Goal: Transaction & Acquisition: Download file/media

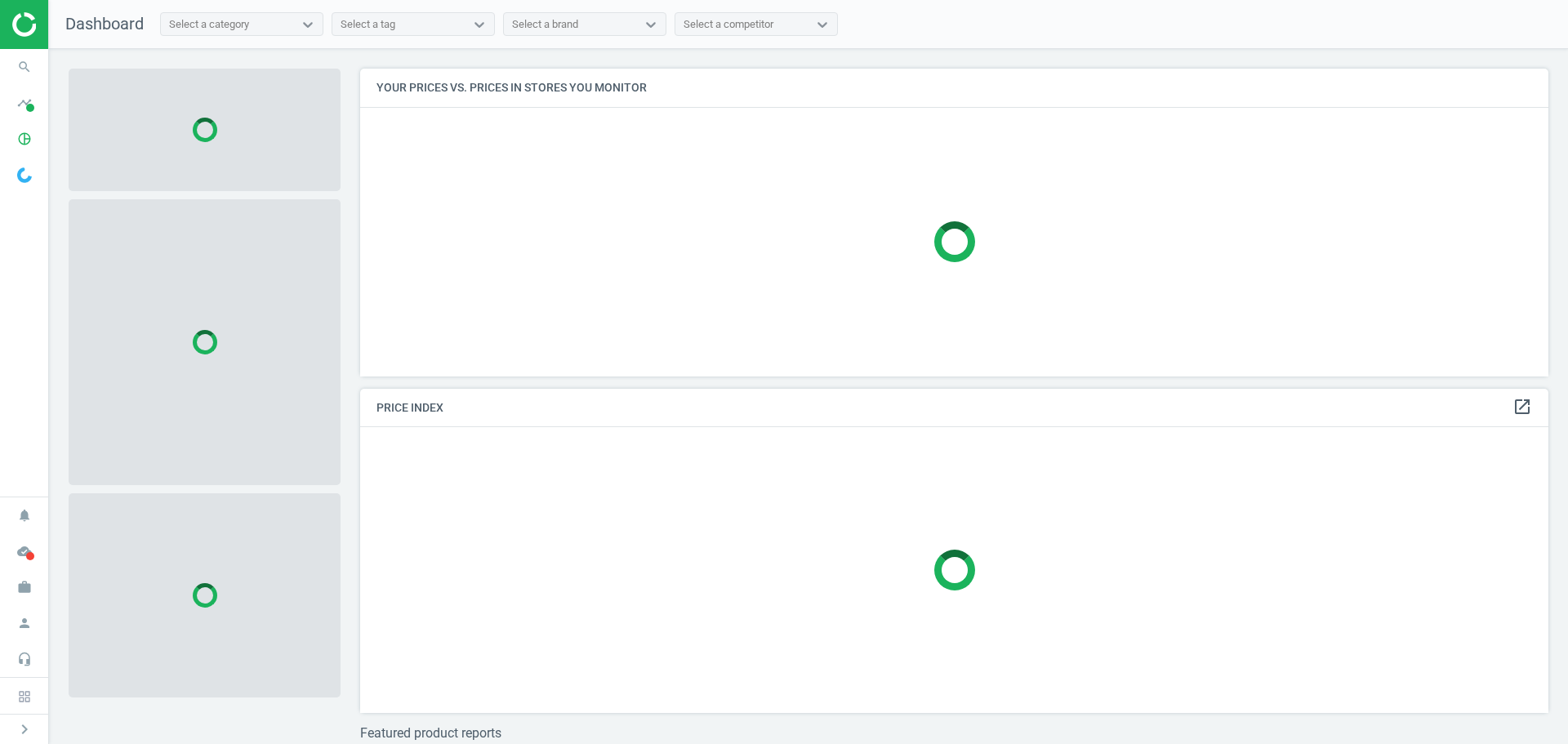
scroll to position [333, 1202]
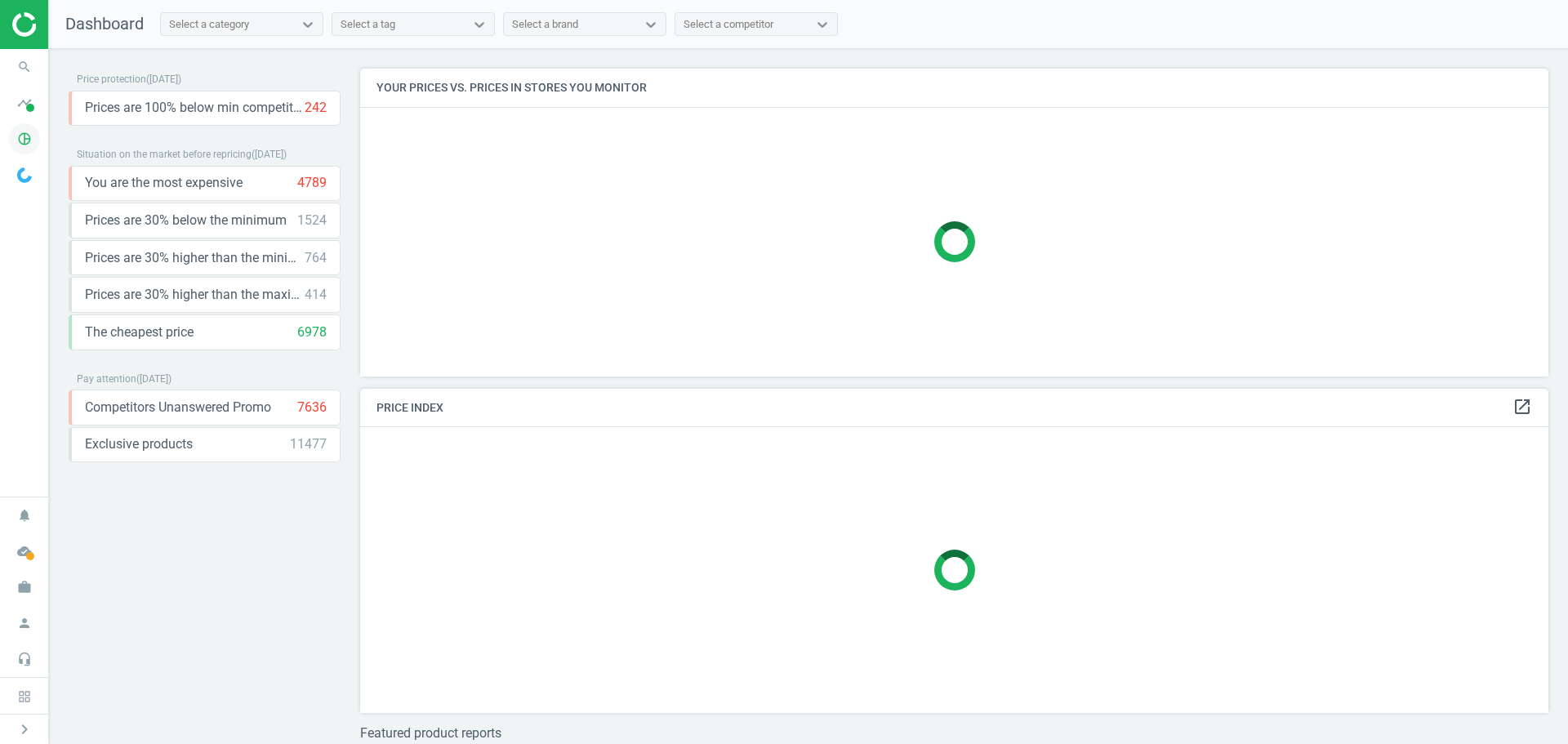
click at [21, 137] on icon "pie_chart_outlined" at bounding box center [24, 139] width 31 height 31
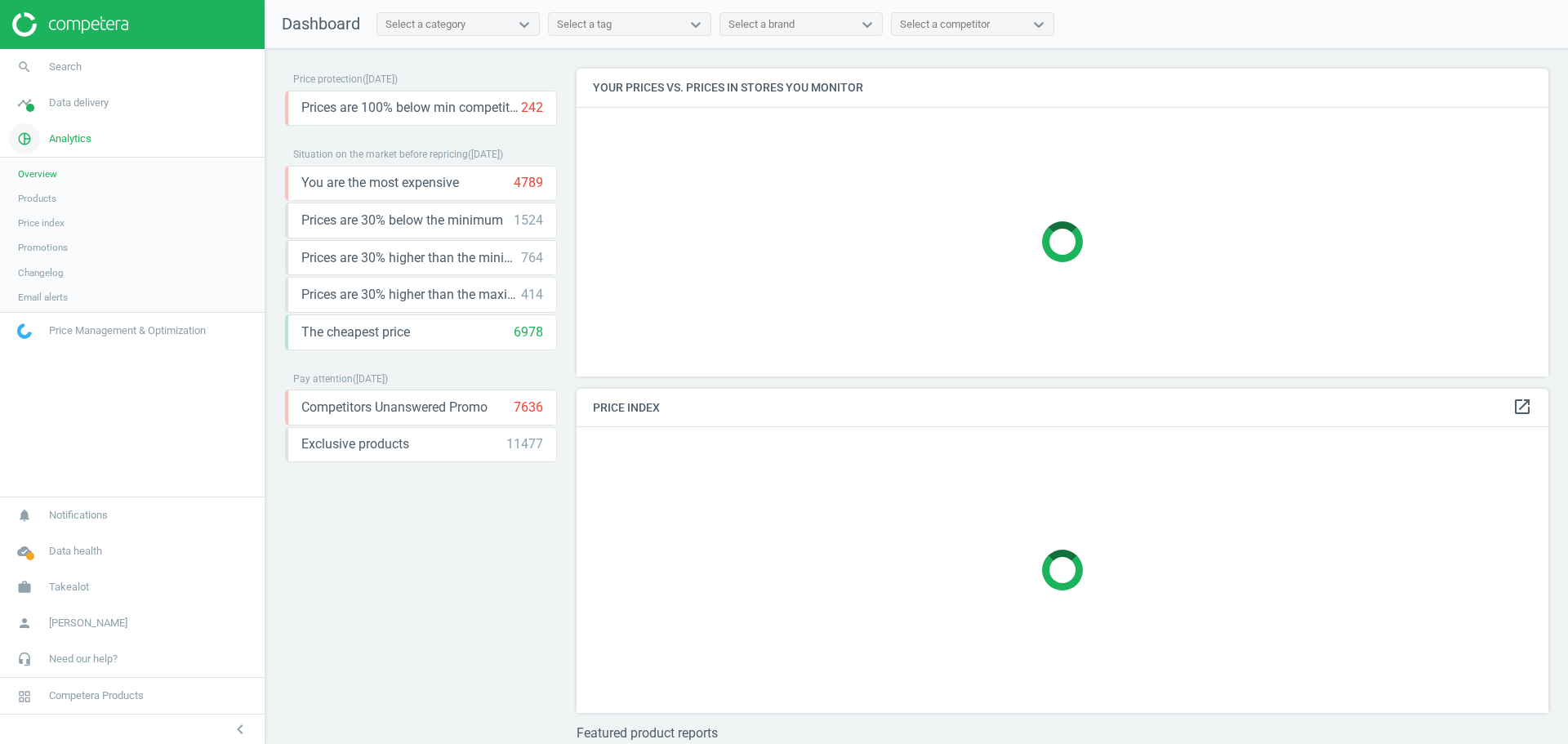
scroll to position [333, 985]
click at [33, 194] on span "Products" at bounding box center [37, 199] width 38 height 13
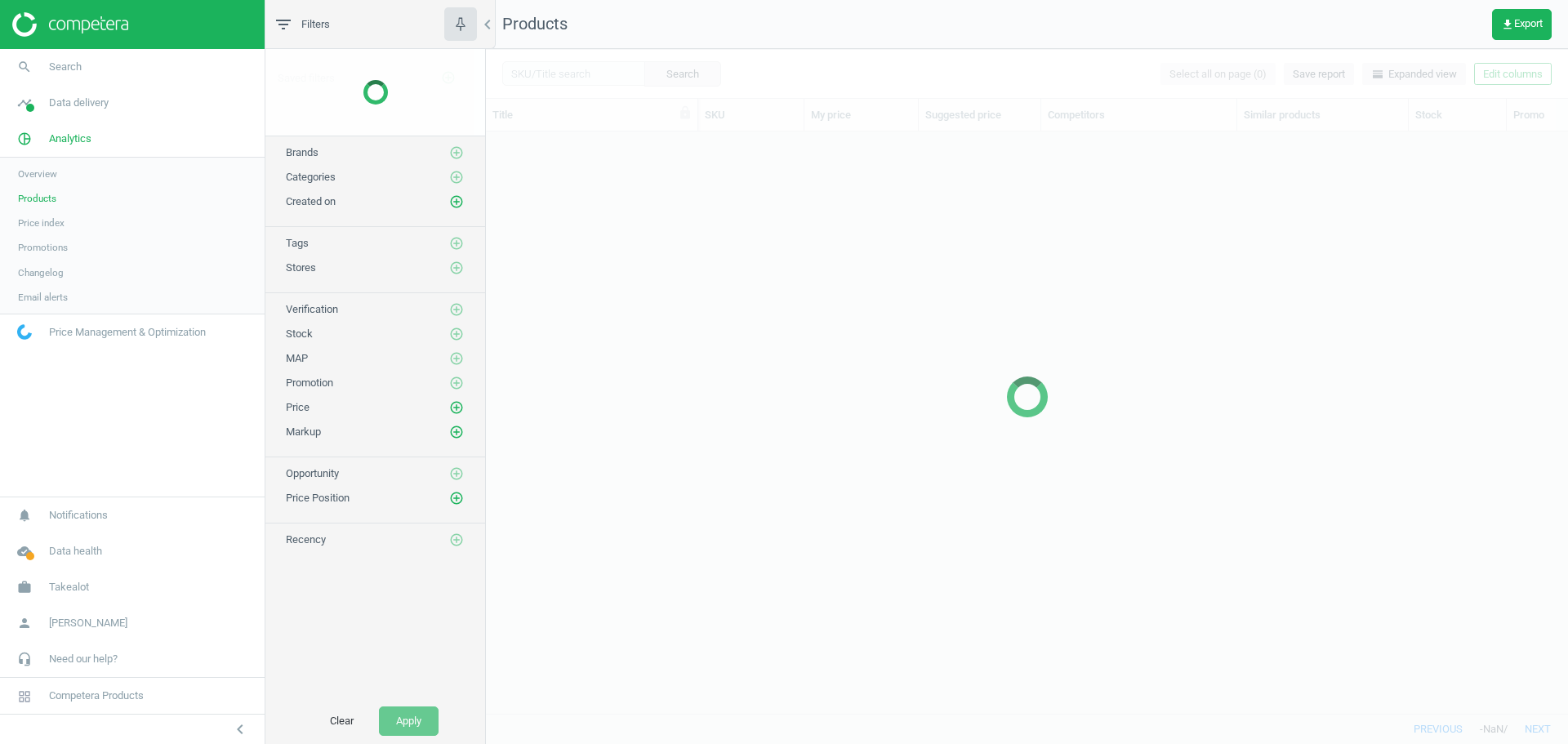
scroll to position [557, 1070]
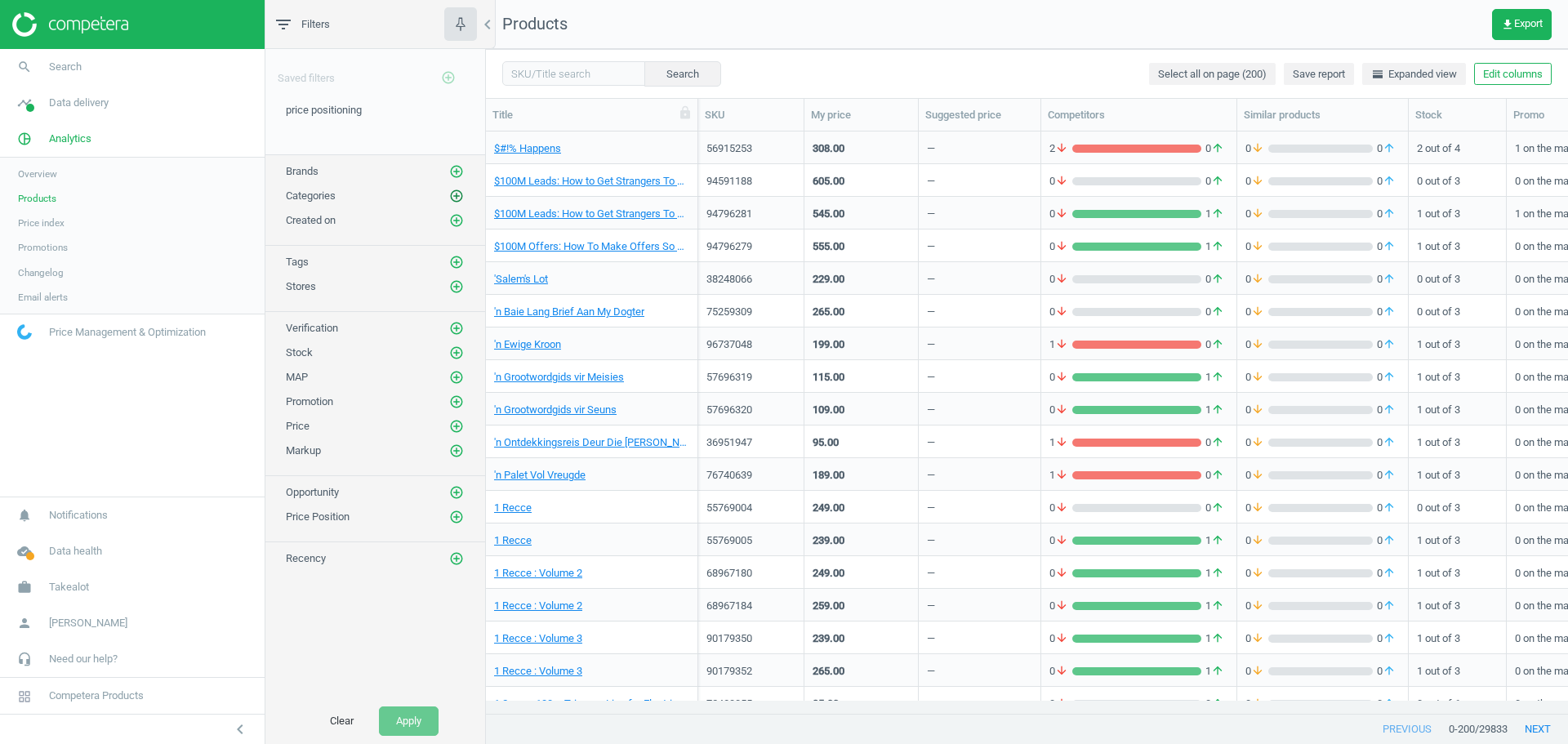
click at [458, 194] on icon "add_circle_outline" at bounding box center [456, 196] width 15 height 15
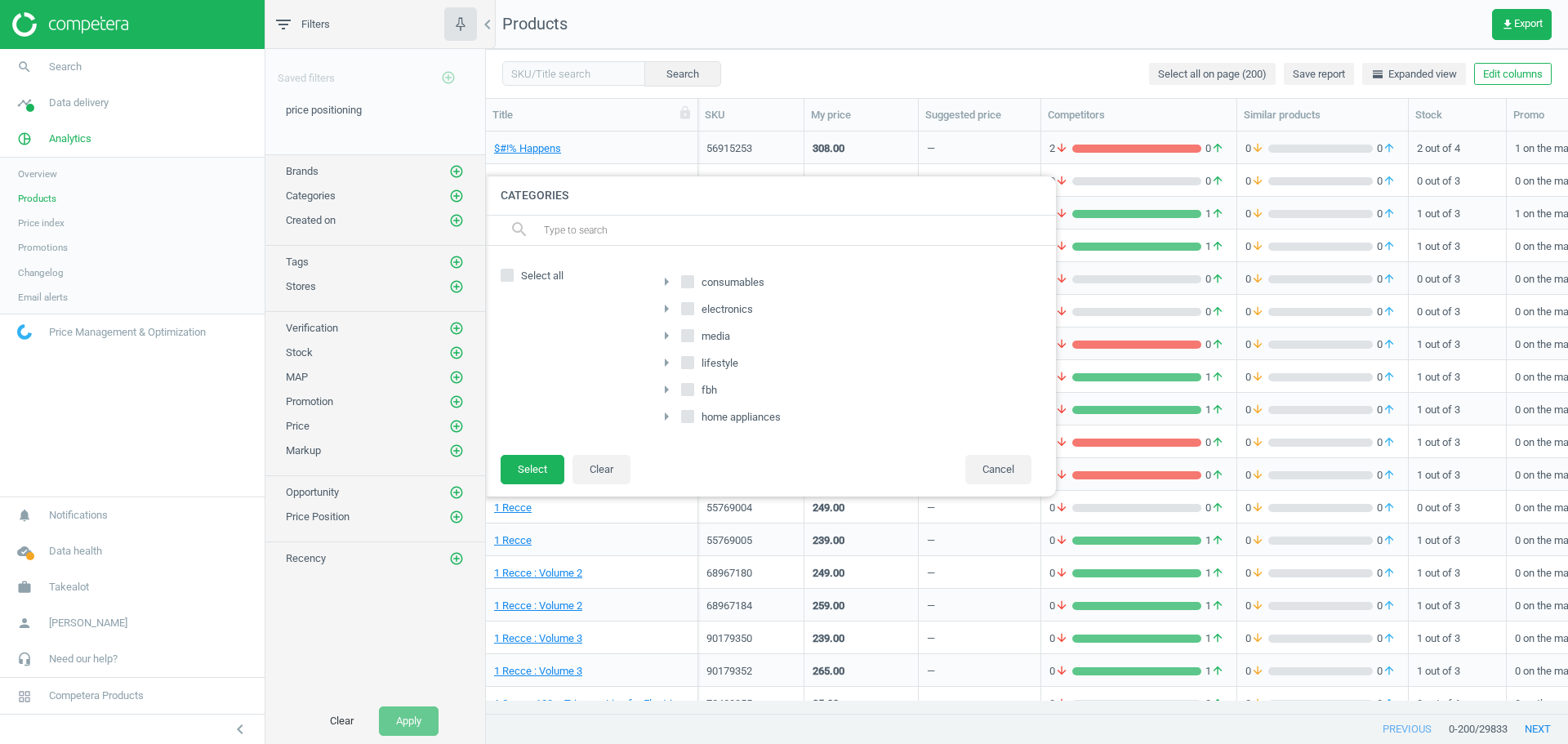
click at [669, 416] on icon "arrow_right" at bounding box center [666, 416] width 20 height 20
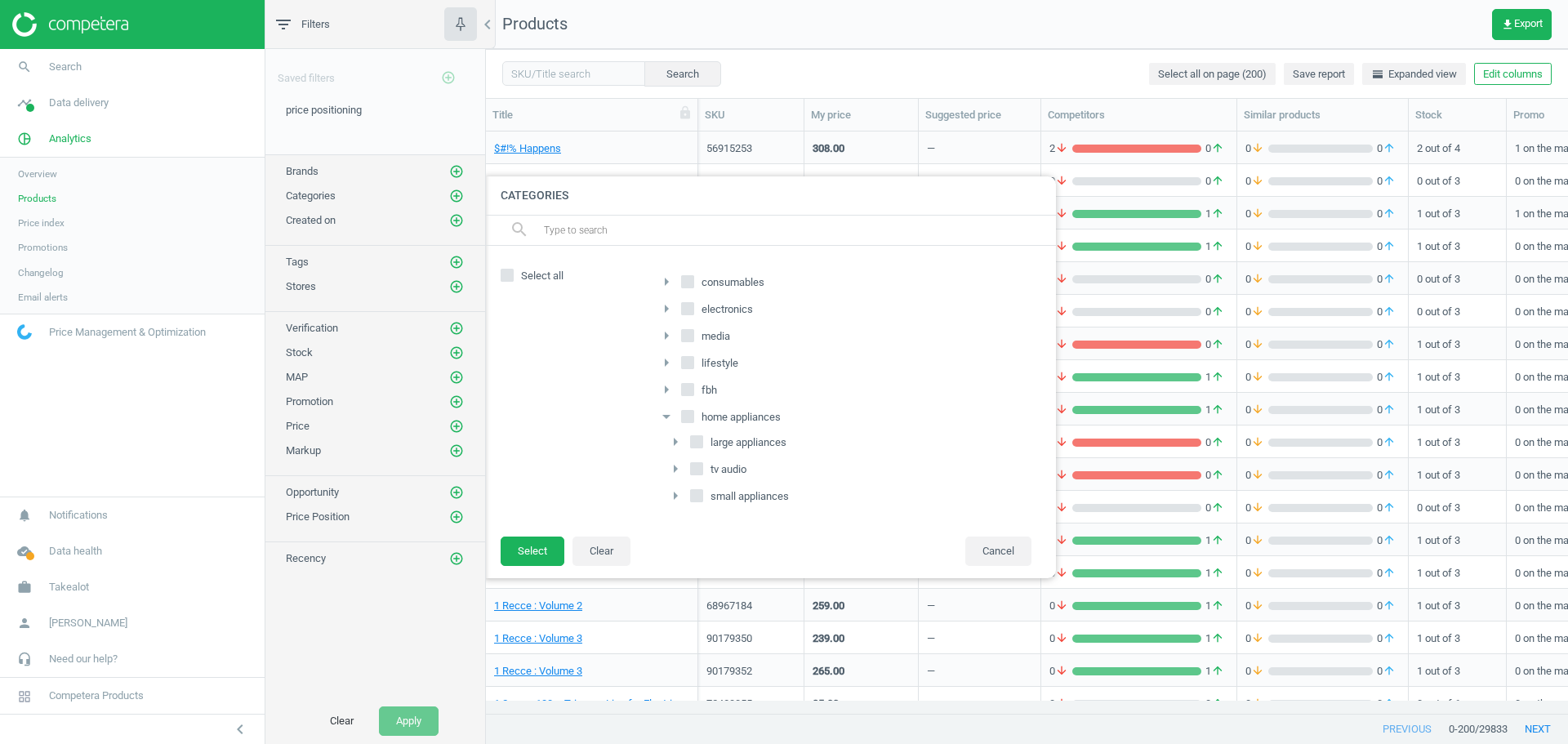
click at [702, 444] on input "large appliances" at bounding box center [696, 440] width 10 height 10
checkbox input "true"
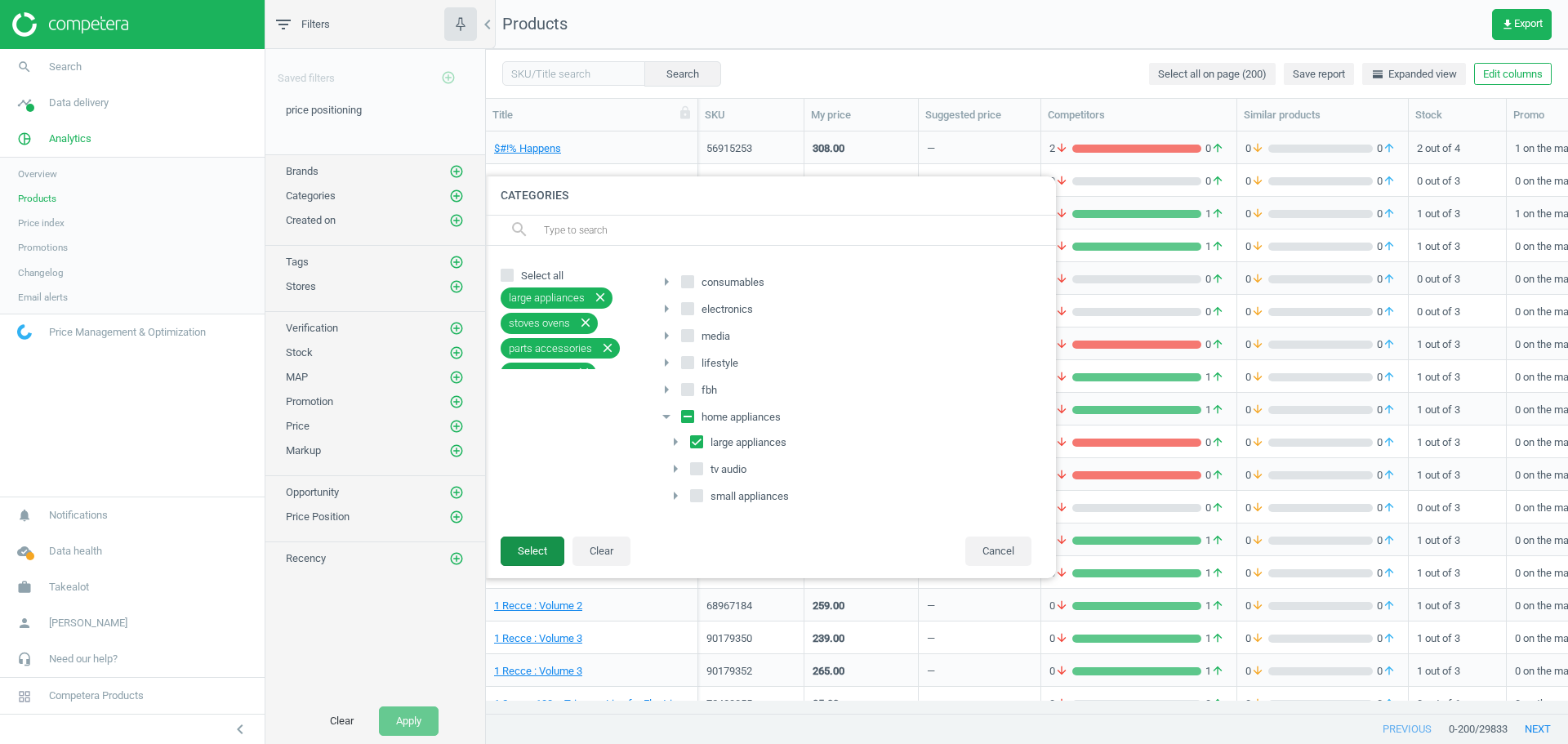
click at [545, 559] on button "Select" at bounding box center [532, 551] width 64 height 29
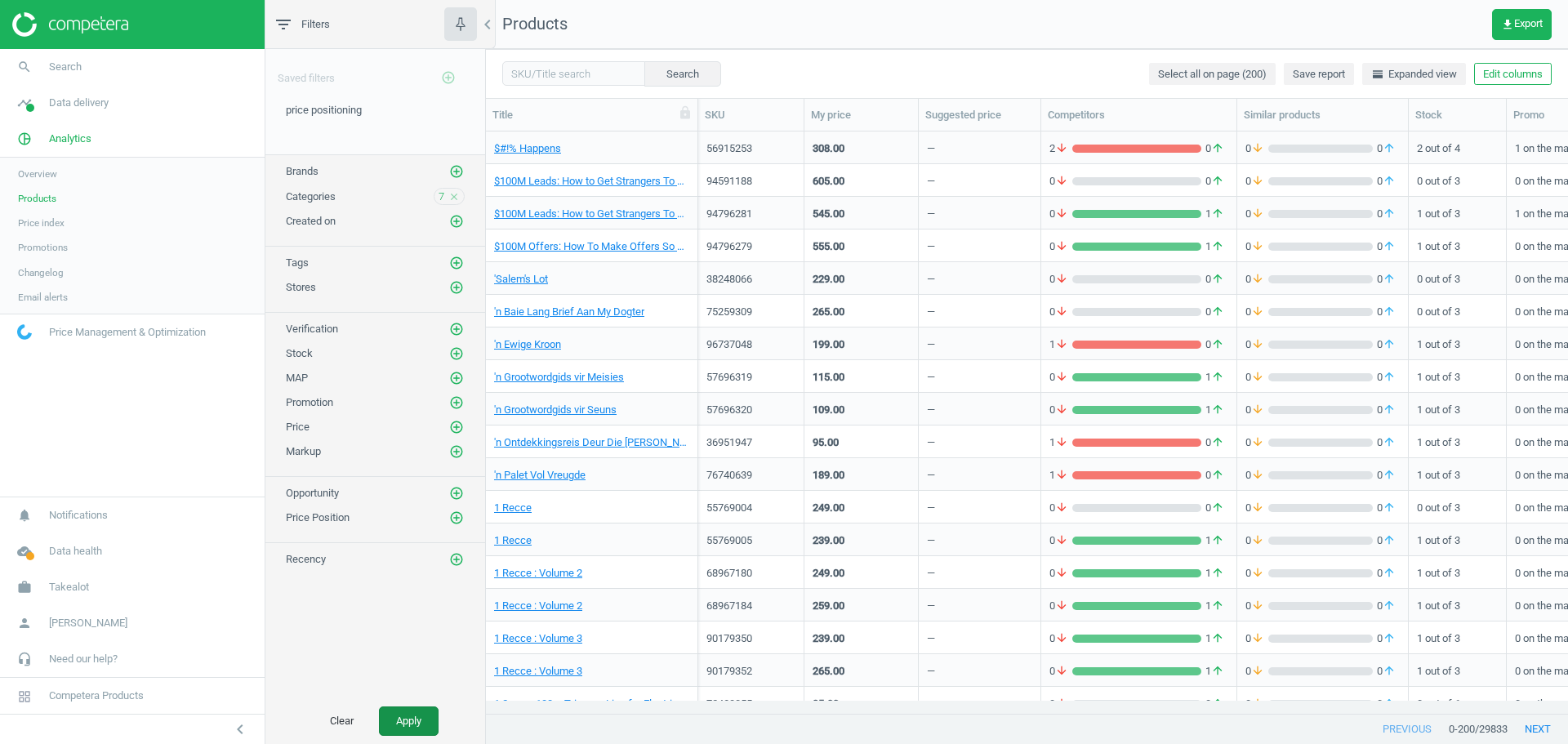
click at [430, 722] on button "Apply" at bounding box center [409, 721] width 60 height 29
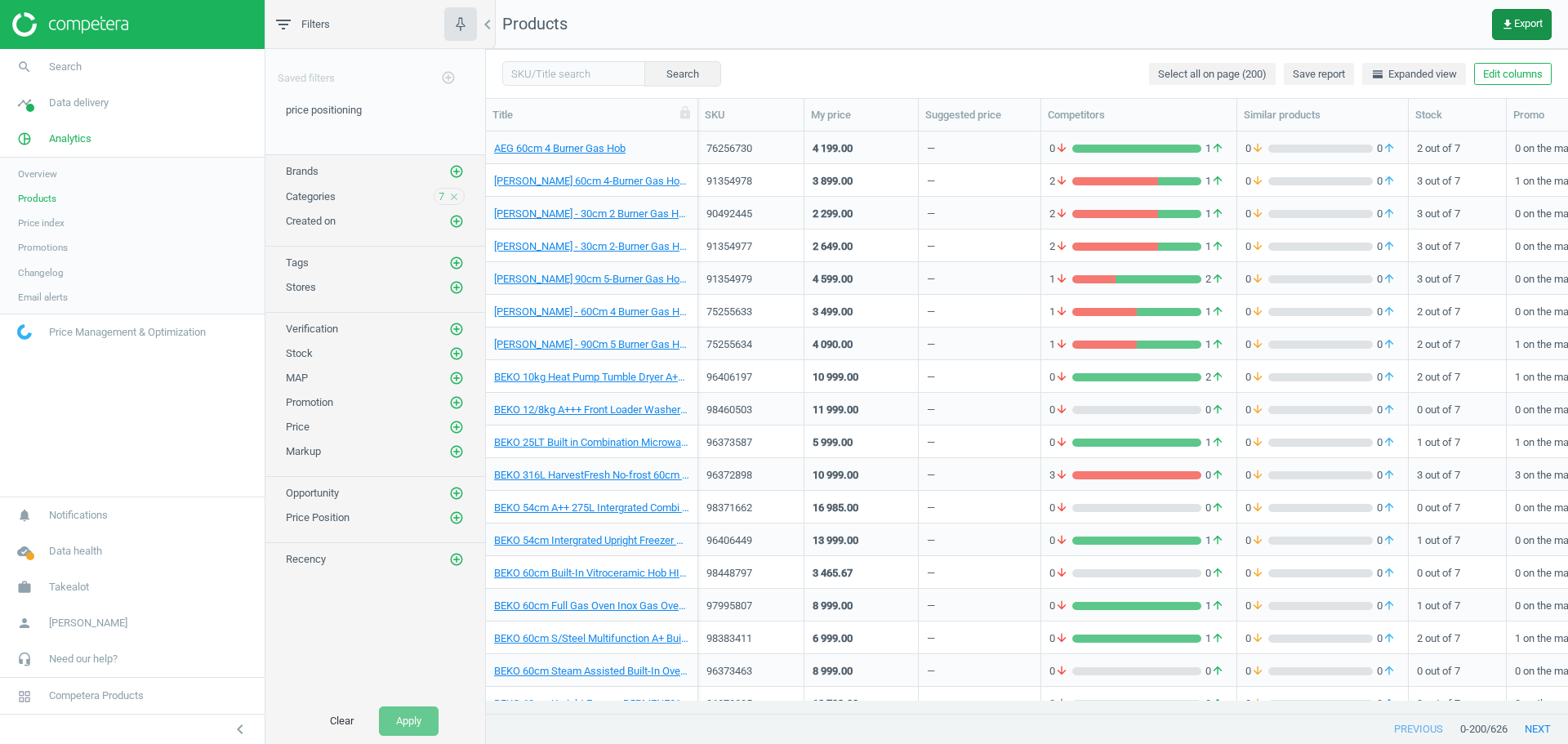
click at [1511, 24] on icon "get_app" at bounding box center [1508, 24] width 13 height 13
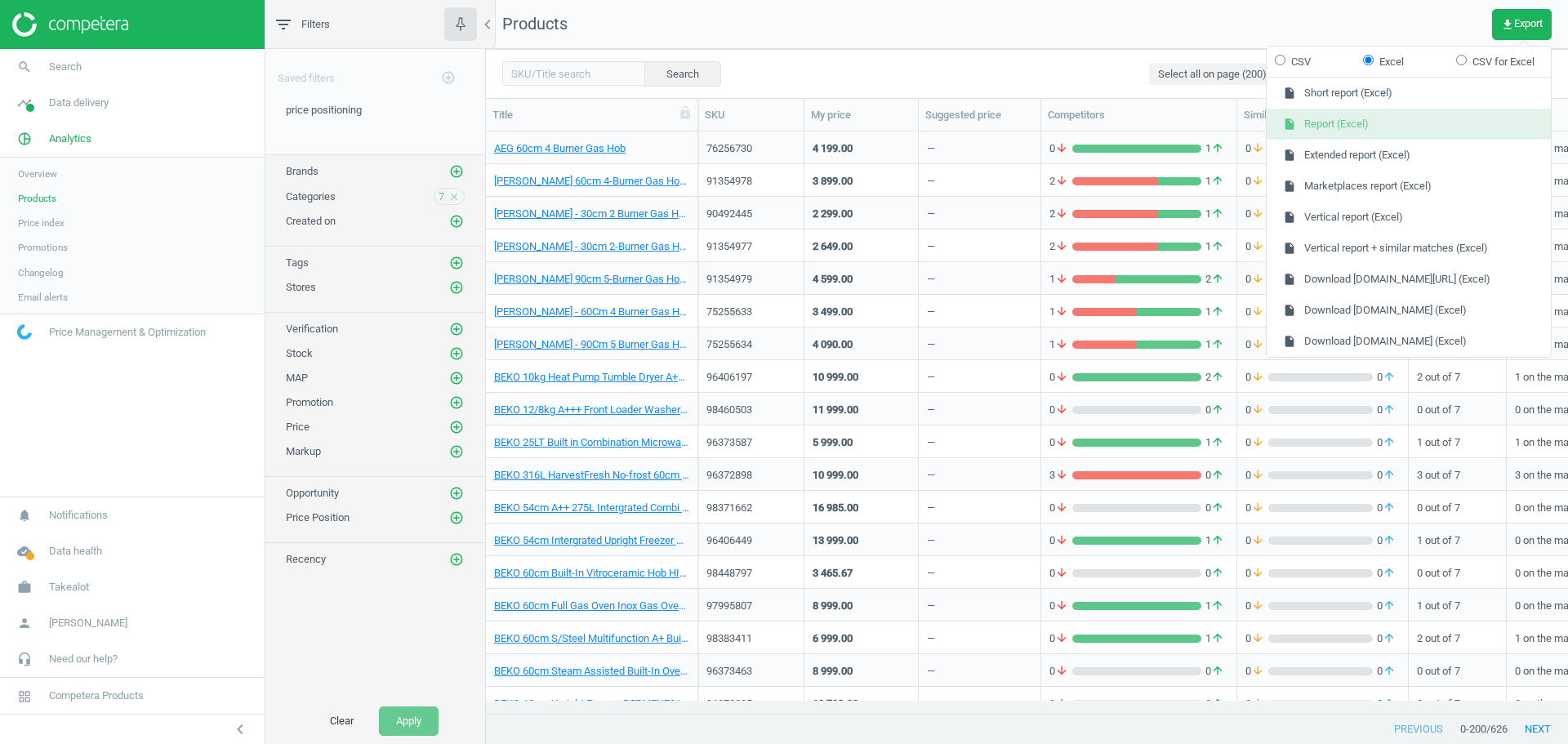
click at [1403, 117] on button "insert_drive_file Report (Excel)" at bounding box center [1409, 124] width 284 height 31
